Goal: Information Seeking & Learning: Learn about a topic

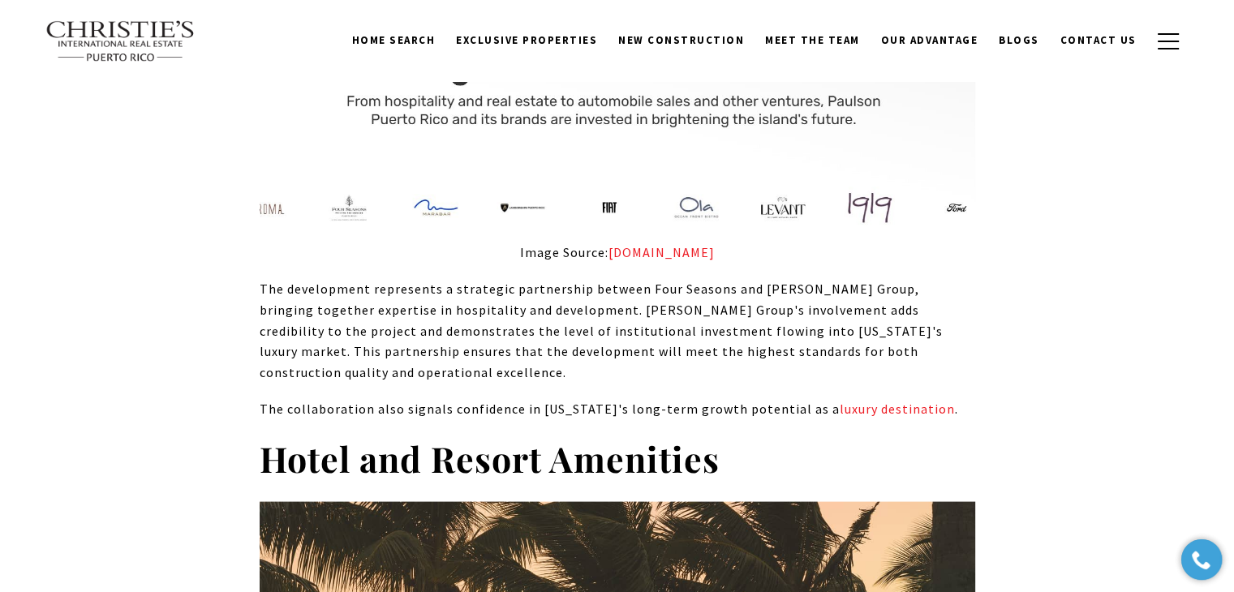
scroll to position [2751, 0]
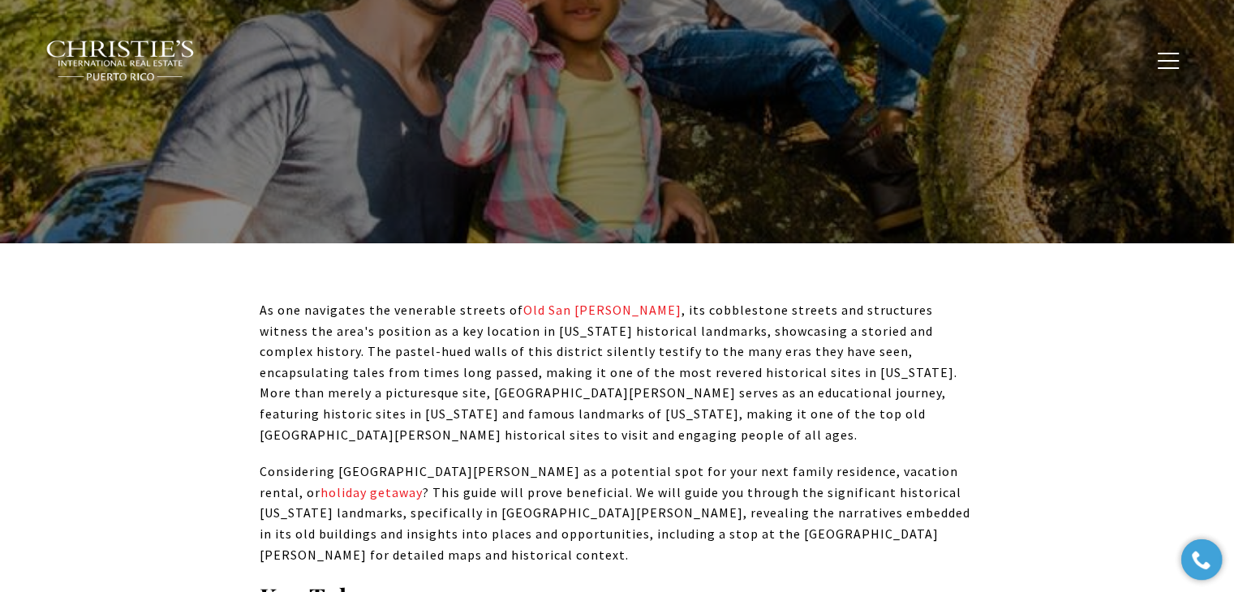
scroll to position [1048, 0]
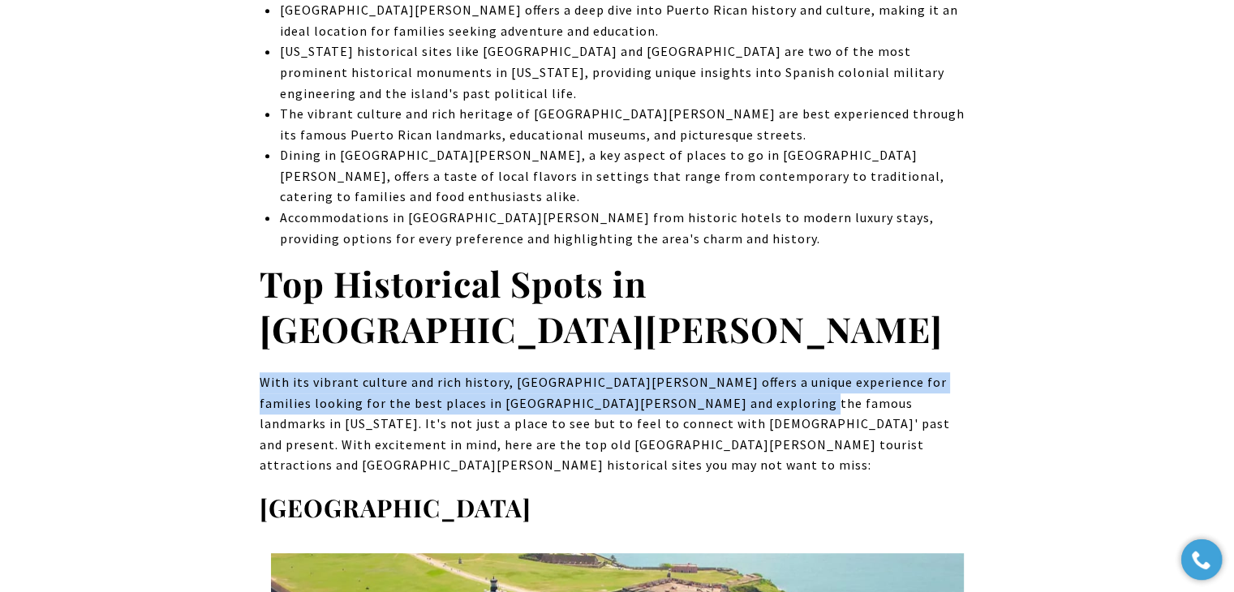
drag, startPoint x: 259, startPoint y: 273, endPoint x: 721, endPoint y: 292, distance: 462.7
click at [721, 374] on span "With its vibrant culture and rich history, Old San Juan offers a unique experie…" at bounding box center [605, 423] width 690 height 99
copy span "With its vibrant culture and rich history, Old San Juan offers a unique experie…"
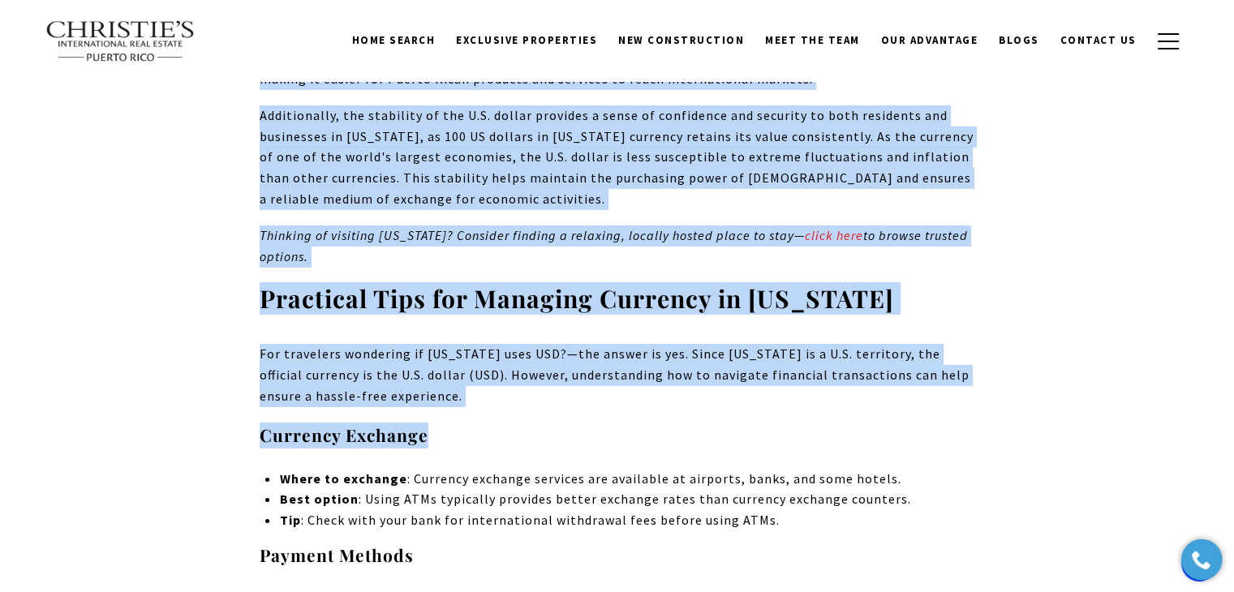
scroll to position [5191, 0]
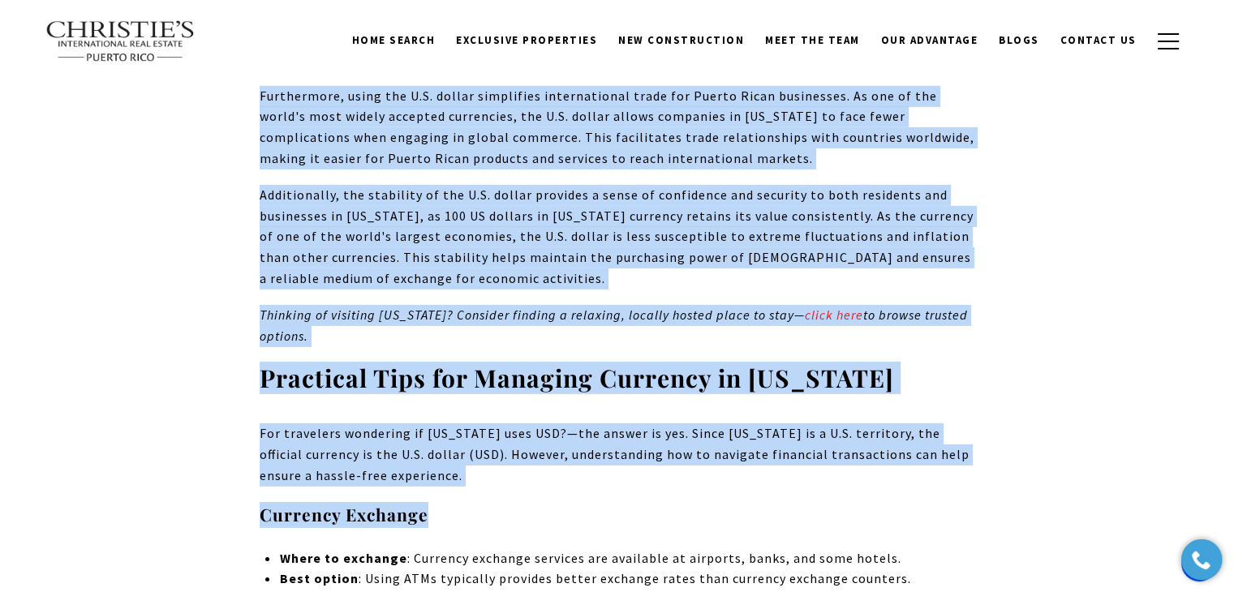
drag, startPoint x: 260, startPoint y: 263, endPoint x: 940, endPoint y: 273, distance: 679.8
copy div "The History of Currency in Puerto Rico Image Source: entrepreneur.com Understan…"
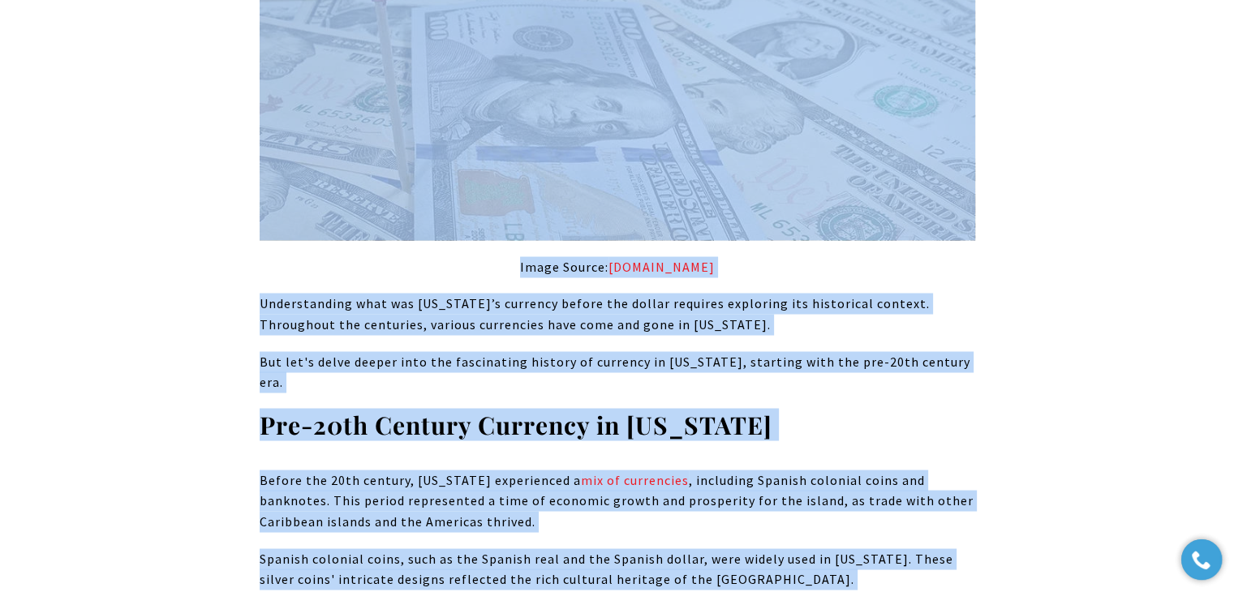
scroll to position [3001, 0]
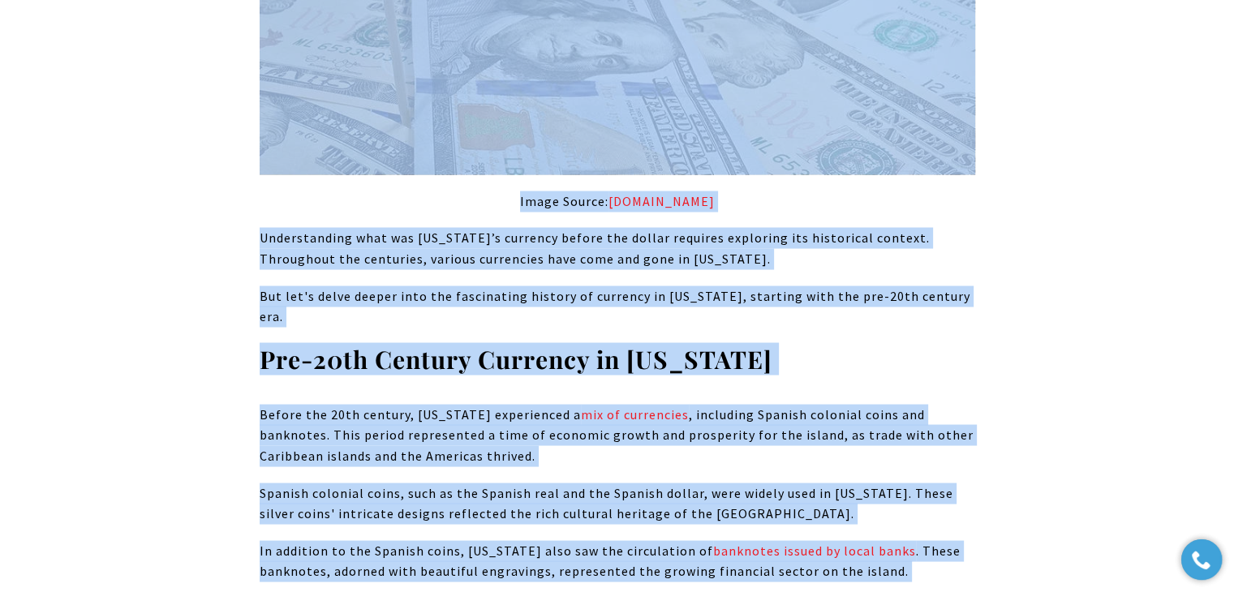
click at [892, 343] on h3 "Pre-20th Century Currency in Puerto Rico" at bounding box center [617, 359] width 715 height 32
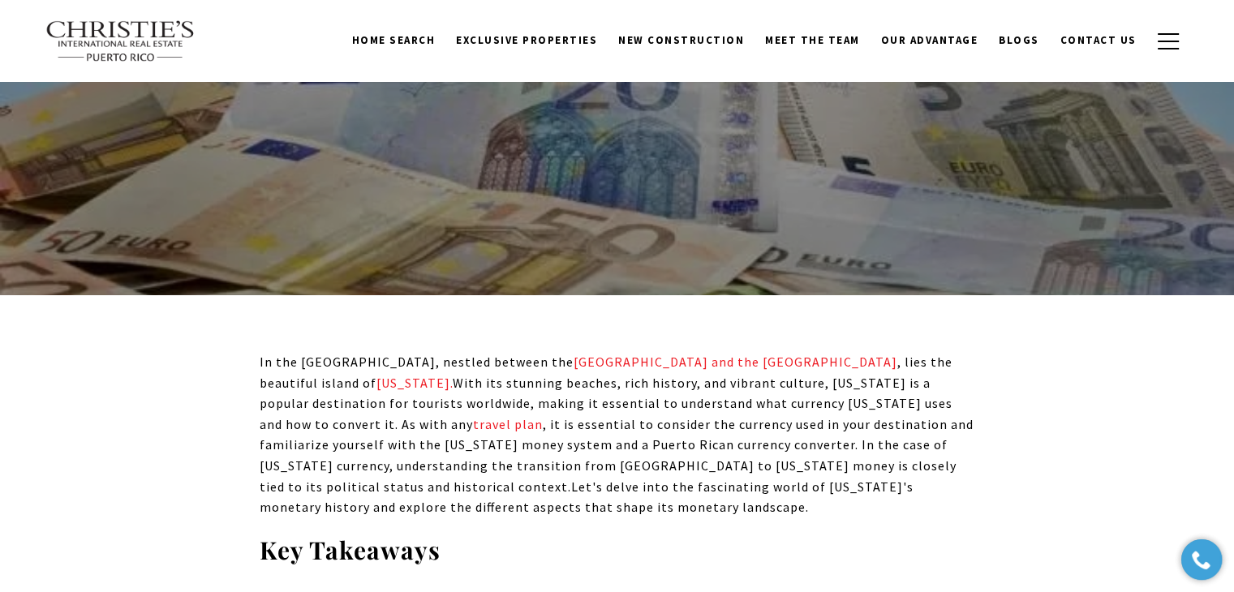
scroll to position [0, 0]
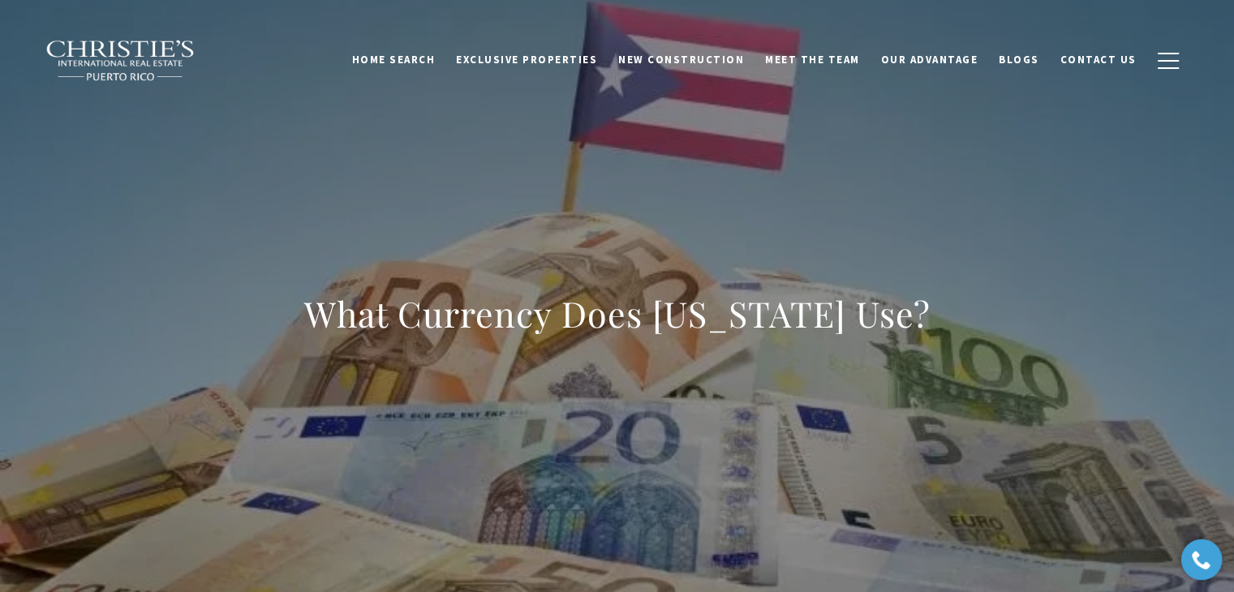
drag, startPoint x: 954, startPoint y: 324, endPoint x: 271, endPoint y: 324, distance: 683.0
click at [271, 324] on div "What Currency Does Puerto Rico Use?" at bounding box center [617, 324] width 1136 height 487
copy h1 "What Currency Does Puerto Rico Use?"
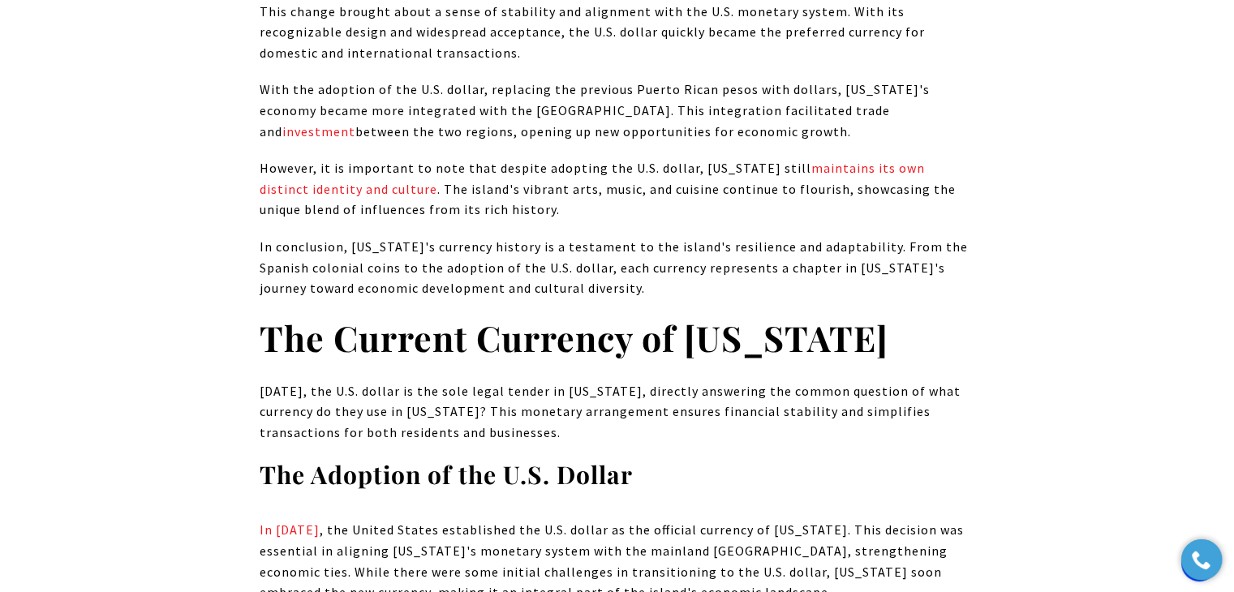
scroll to position [3812, 0]
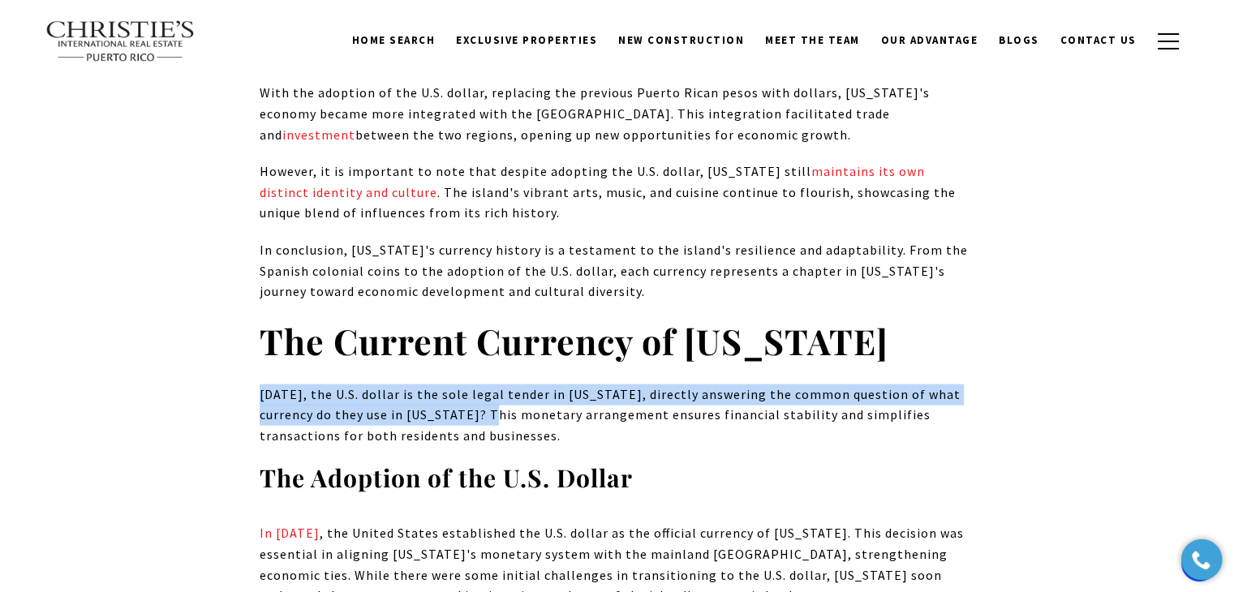
drag, startPoint x: 253, startPoint y: 335, endPoint x: 487, endPoint y: 346, distance: 234.7
copy span "Today, the U.S. dollar is the sole legal tender in Puerto Rico, directly answer…"
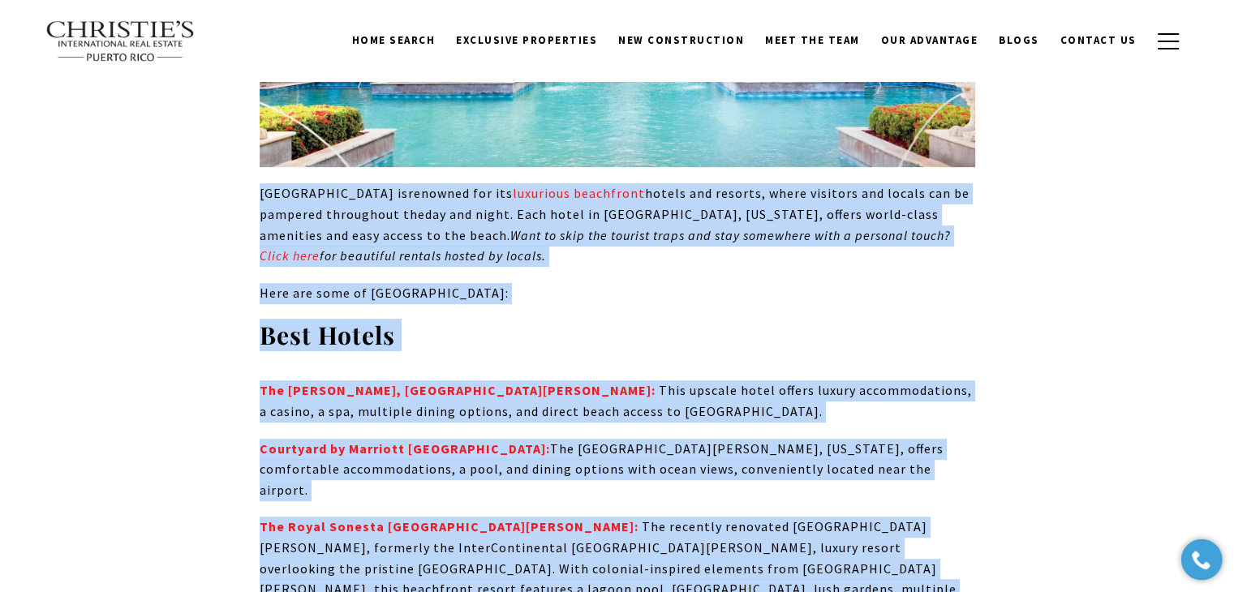
scroll to position [6965, 0]
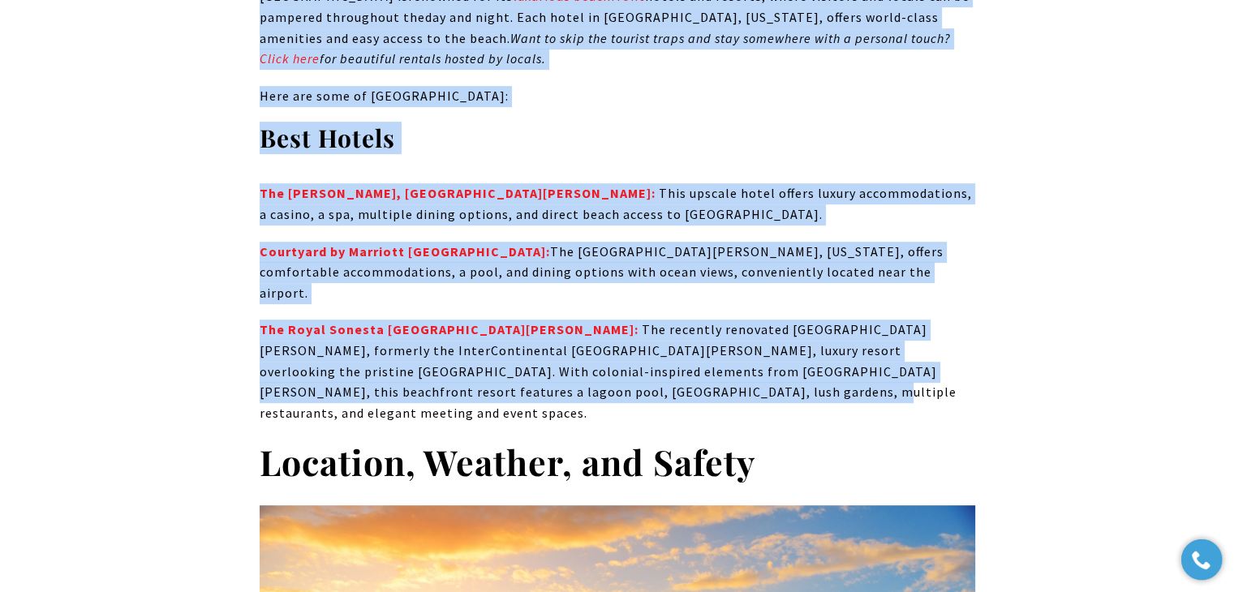
drag, startPoint x: 257, startPoint y: 210, endPoint x: 752, endPoint y: 183, distance: 495.6
copy div "Isla Verde Beach is renowned for its luxurious beachfront hotels and resorts, w…"
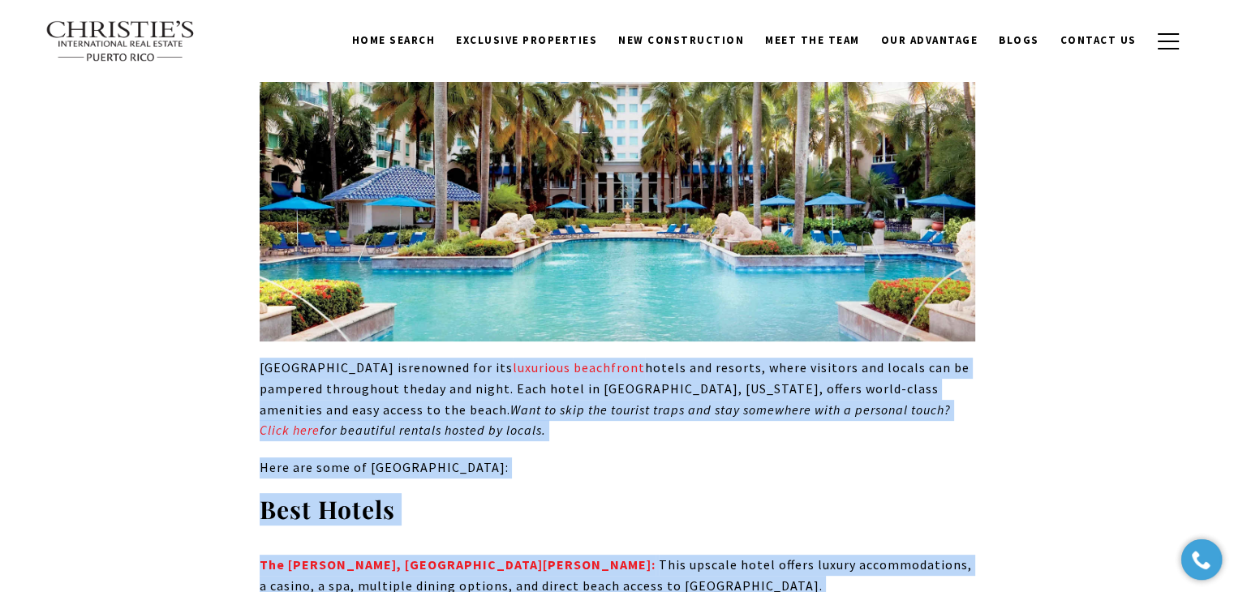
scroll to position [6641, 0]
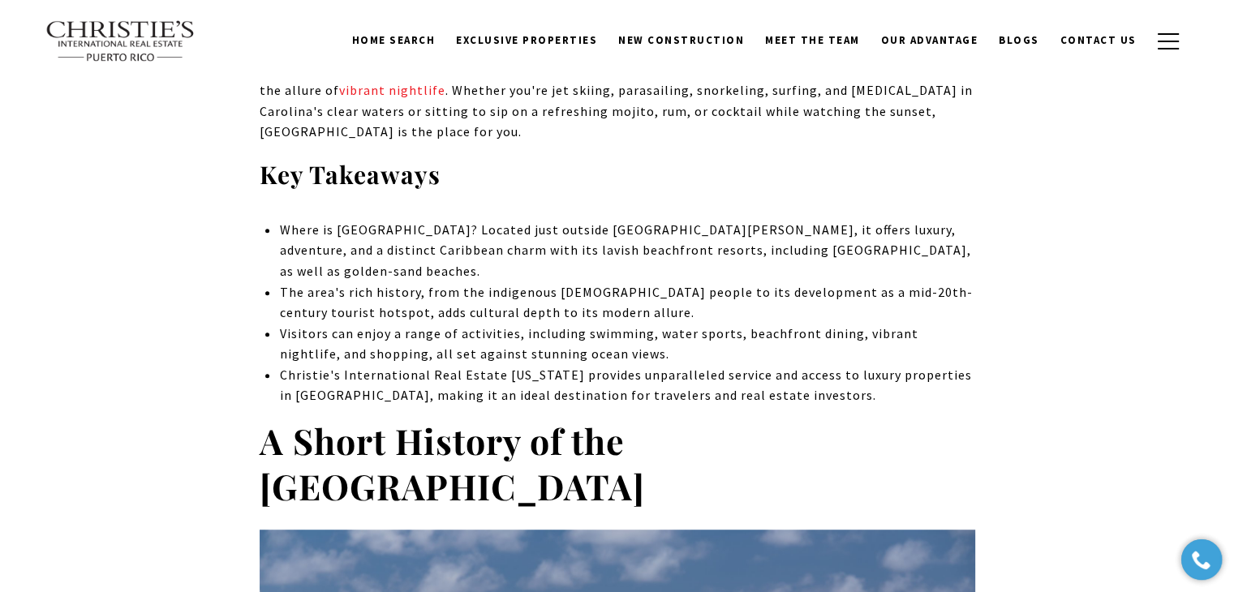
scroll to position [0, 0]
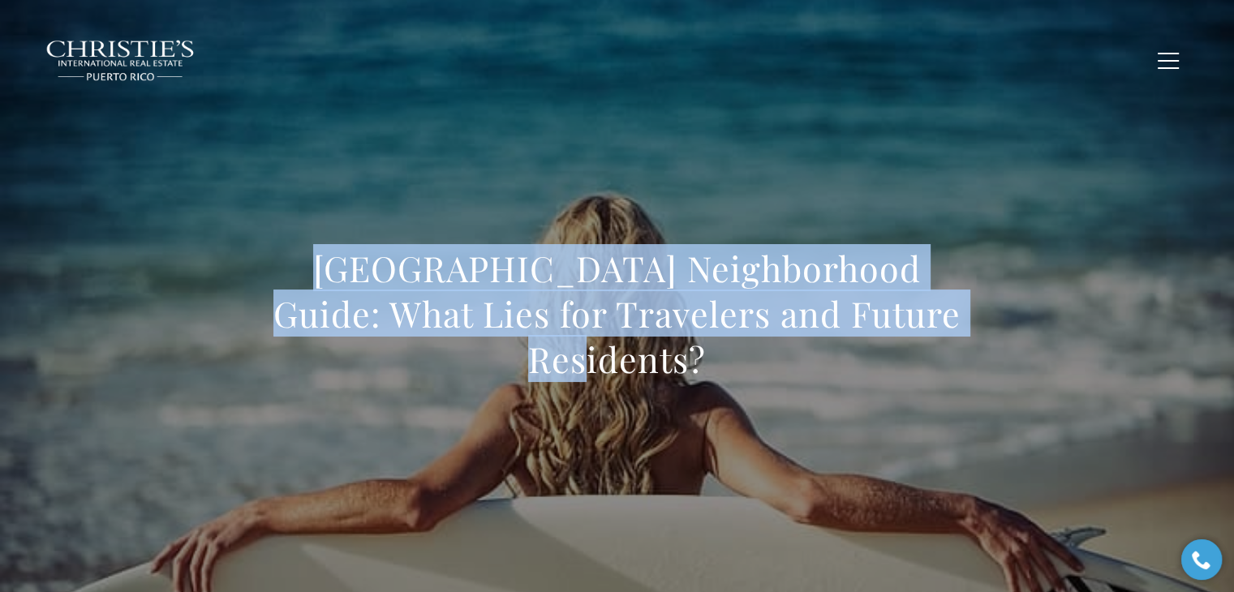
drag, startPoint x: 264, startPoint y: 294, endPoint x: 1001, endPoint y: 379, distance: 742.2
click at [1001, 379] on div "[GEOGRAPHIC_DATA] Neighborhood Guide: What Lies for Travelers and Future Reside…" at bounding box center [617, 324] width 1136 height 487
copy h1 "[GEOGRAPHIC_DATA] Neighborhood Guide: What Lies for Travelers and Future Reside…"
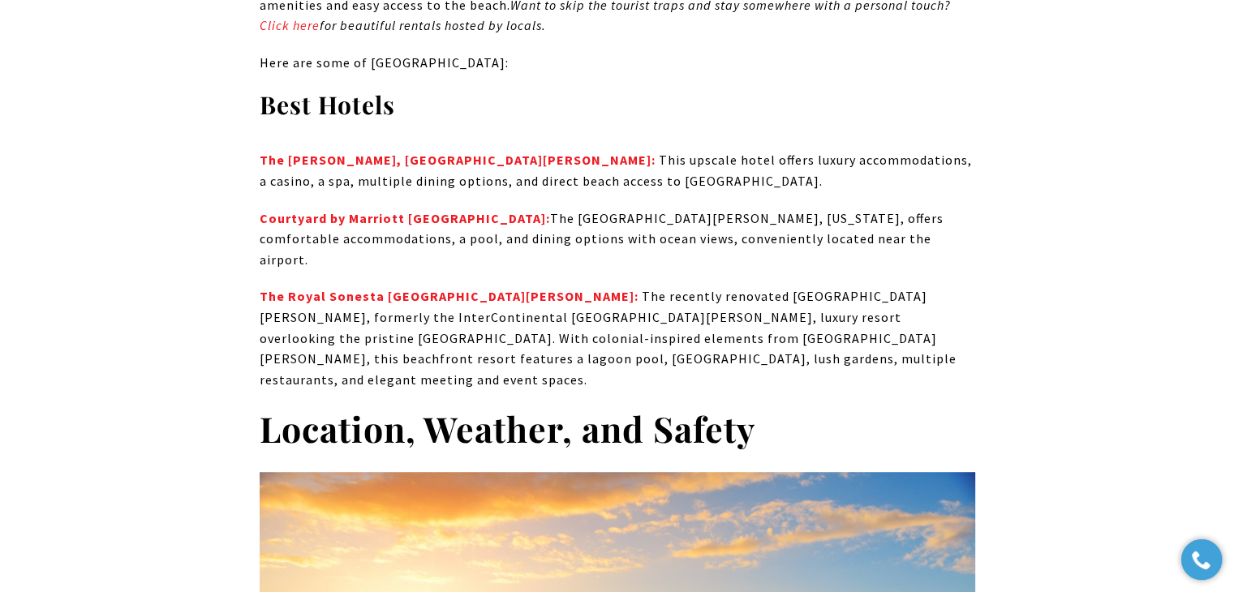
scroll to position [7017, 0]
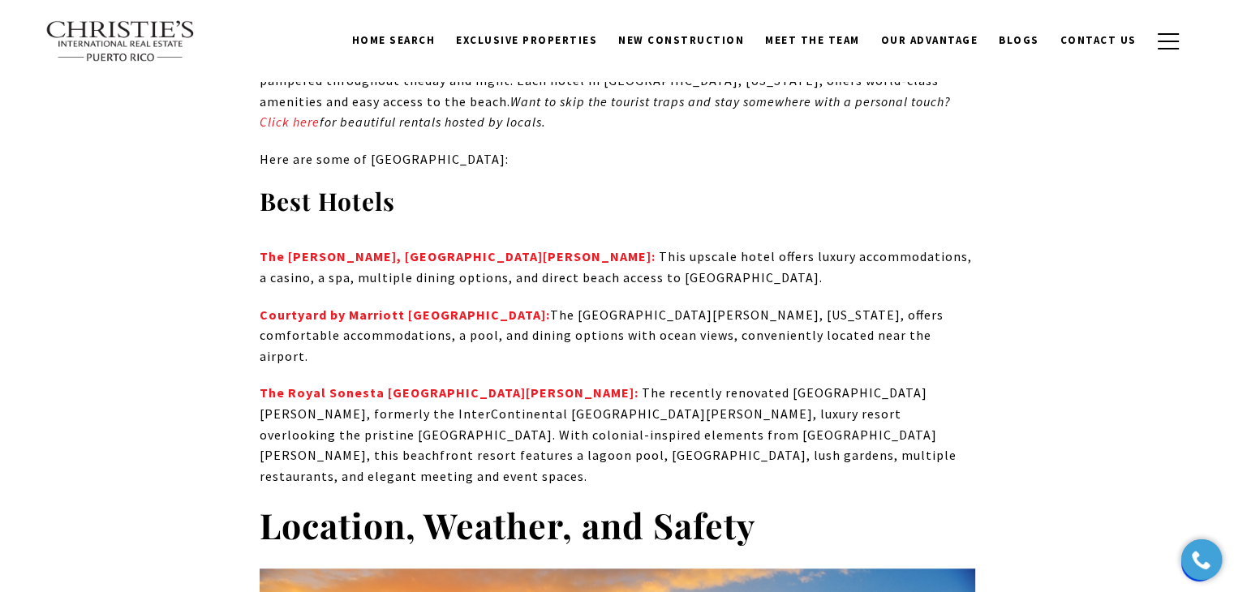
scroll to position [6895, 0]
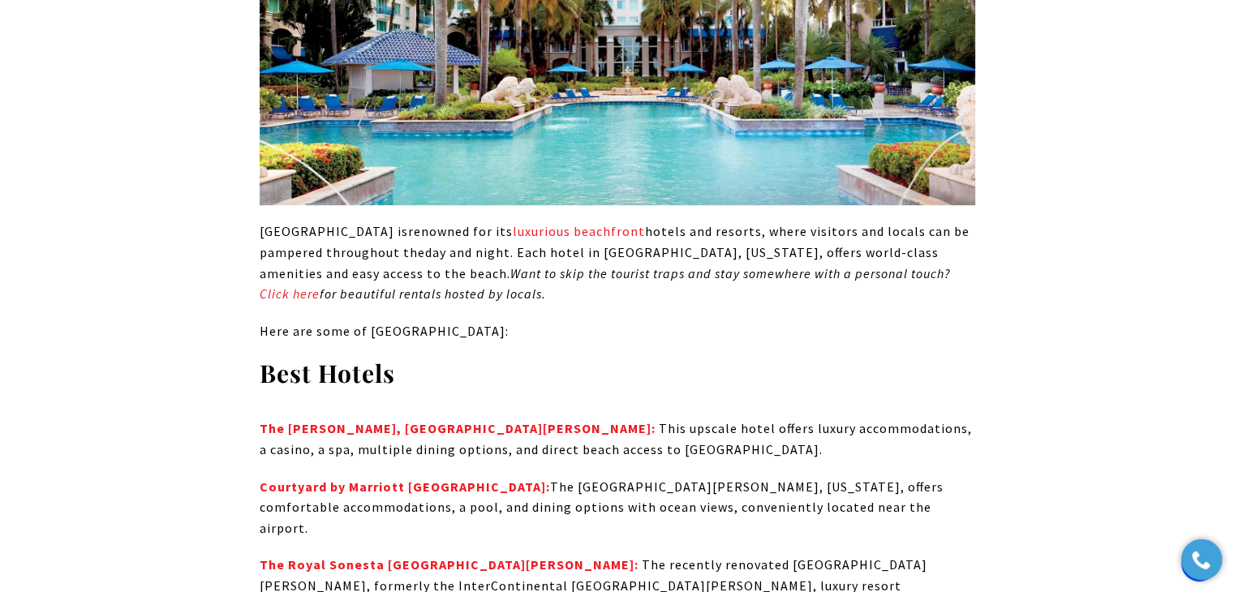
scroll to position [6732, 0]
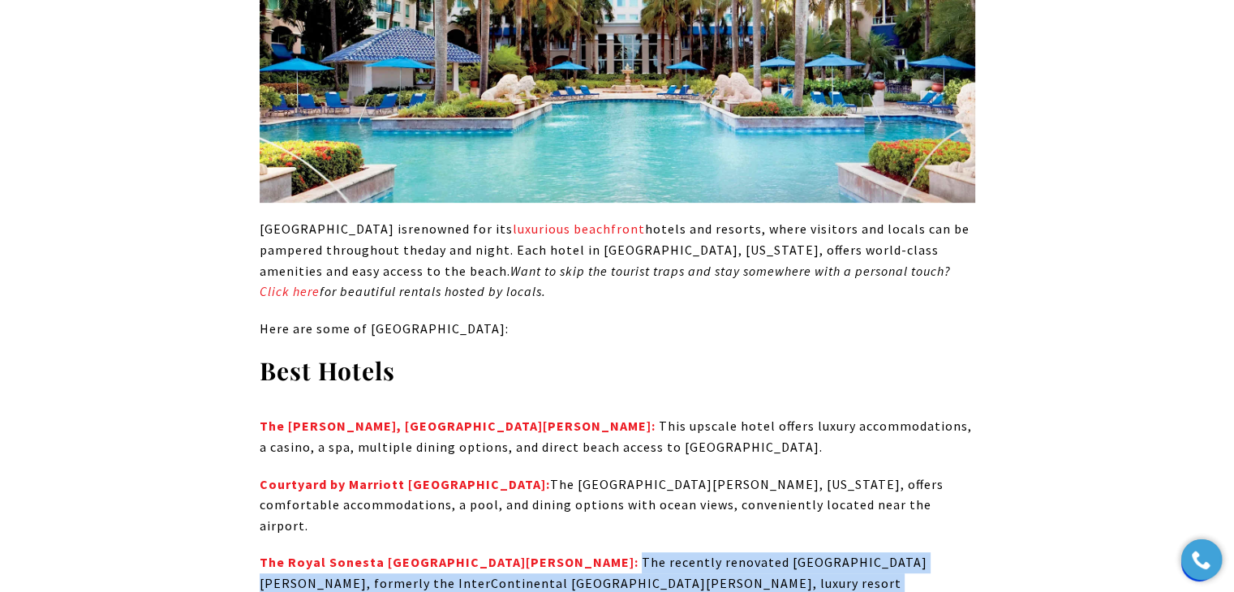
drag, startPoint x: 448, startPoint y: 354, endPoint x: 637, endPoint y: 379, distance: 190.7
click at [637, 554] on span "The recently renovated Royal Sonesta San Juan, formerly the InterContinental Sa…" at bounding box center [608, 603] width 697 height 99
copy span "The recently renovated Royal Sonesta San Juan, formerly the InterContinental Sa…"
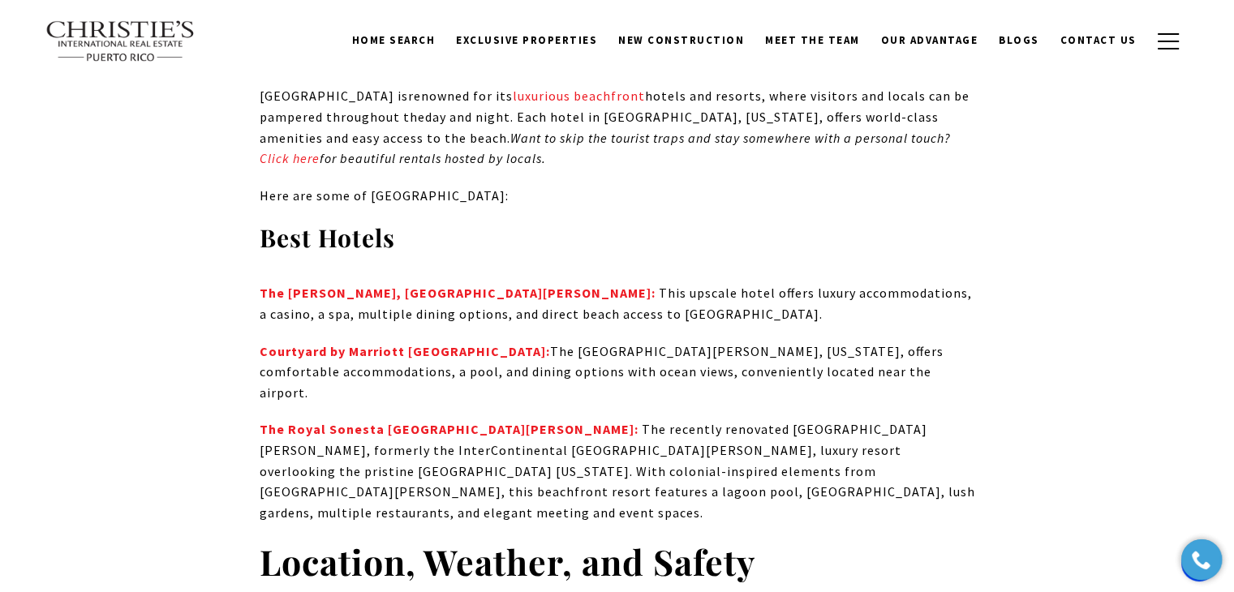
scroll to position [6787, 0]
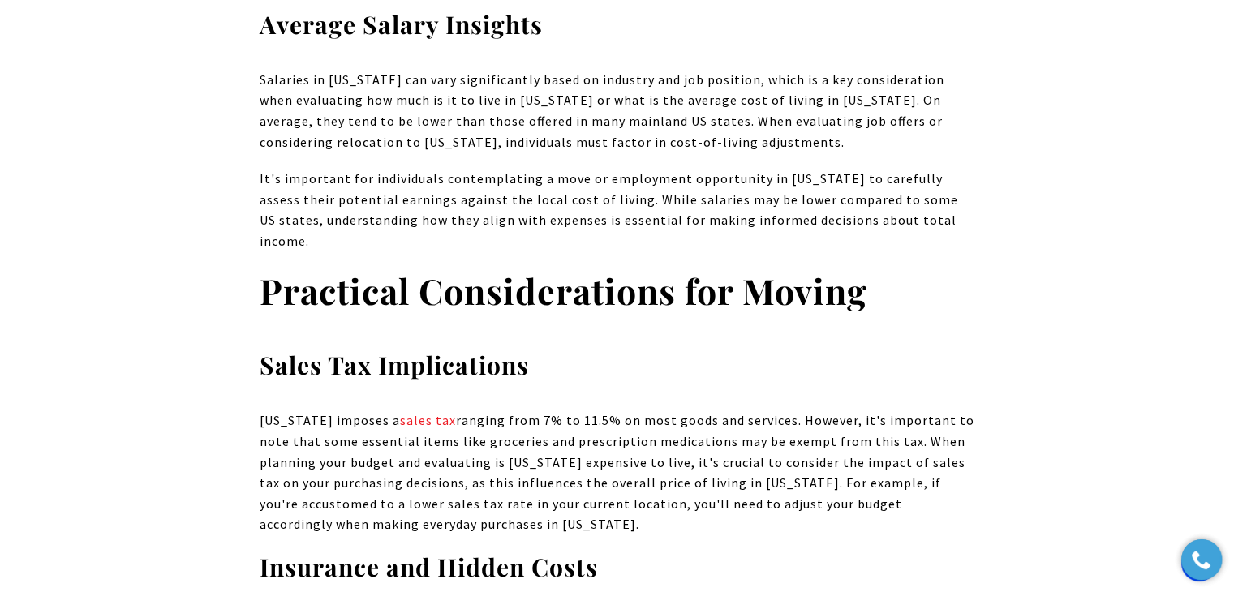
scroll to position [451, 0]
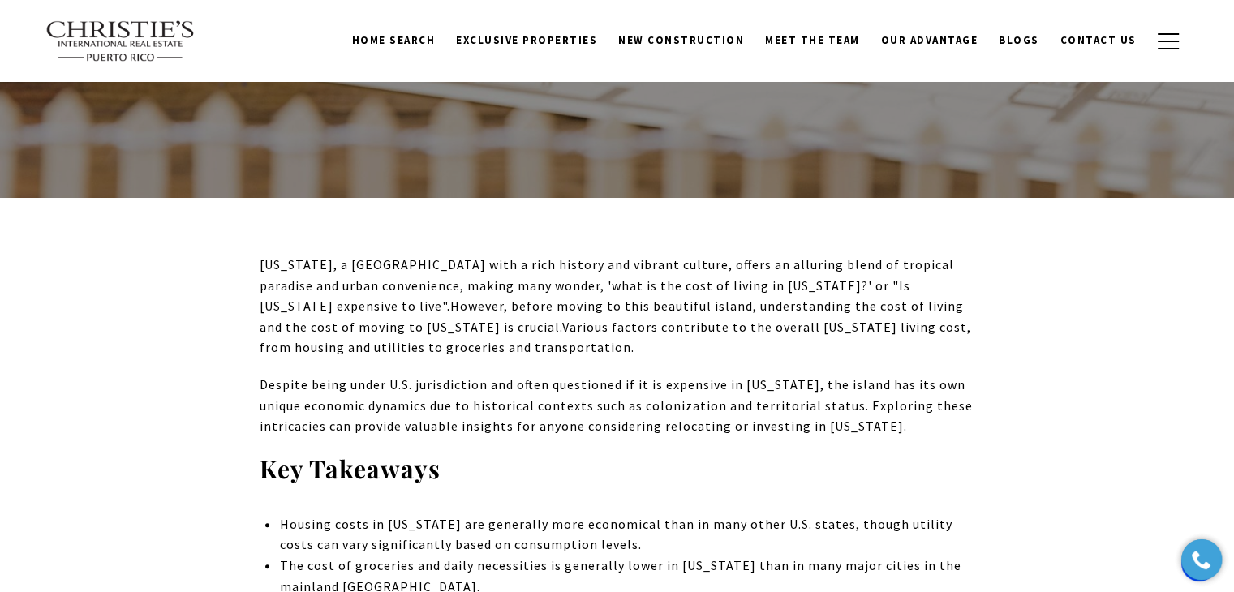
drag, startPoint x: 254, startPoint y: 267, endPoint x: 372, endPoint y: 308, distance: 125.4
copy span "Puerto Rico, a Caribbean island with a rich history and vibrant culture, offers…"
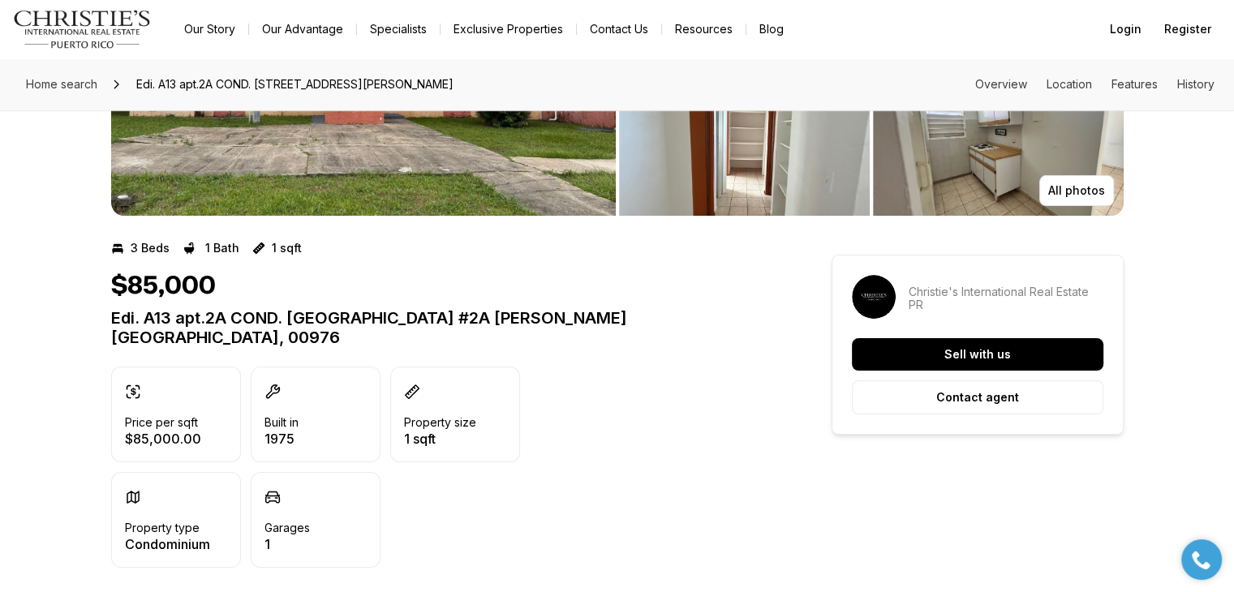
scroll to position [243, 0]
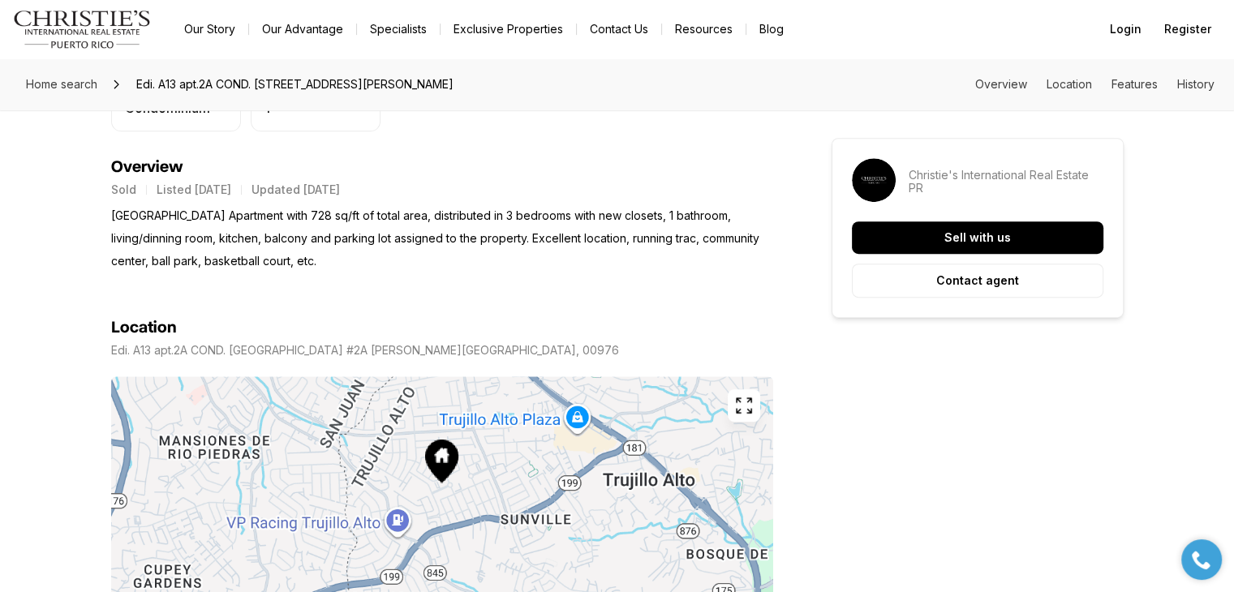
scroll to position [243, 0]
